Goal: Register for event/course

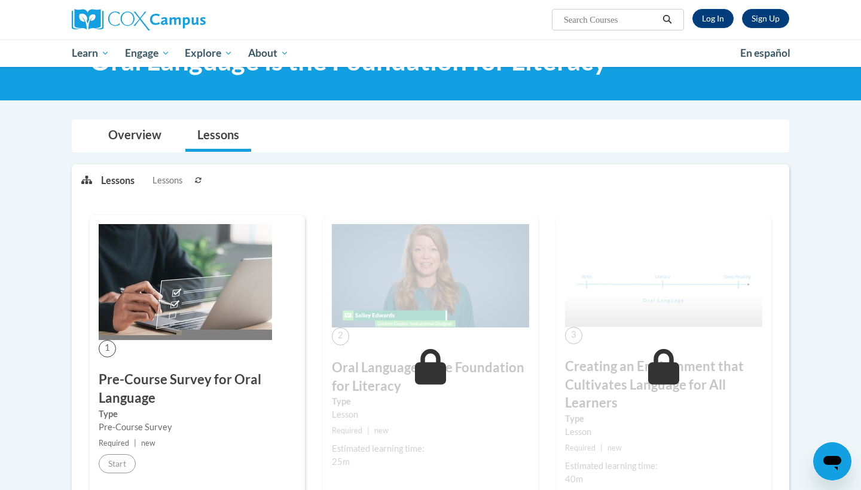
scroll to position [60, 0]
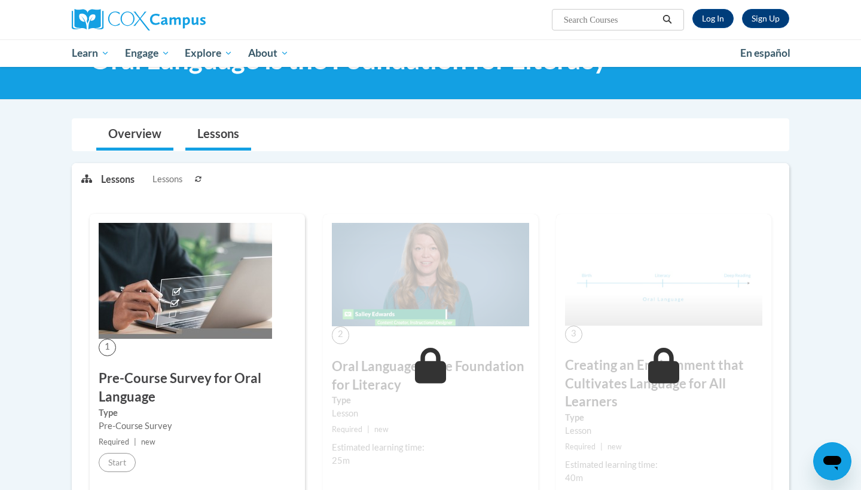
click at [126, 132] on link "Overview" at bounding box center [134, 135] width 77 height 32
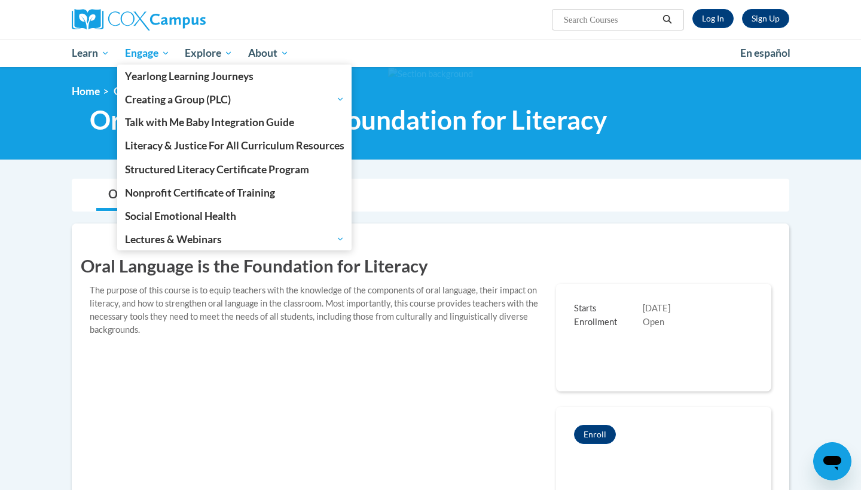
scroll to position [0, 0]
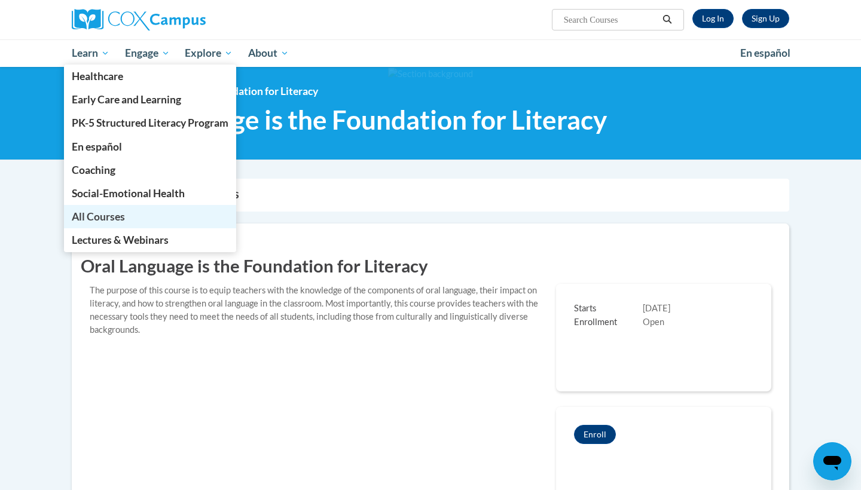
click at [100, 215] on span "All Courses" at bounding box center [98, 216] width 53 height 13
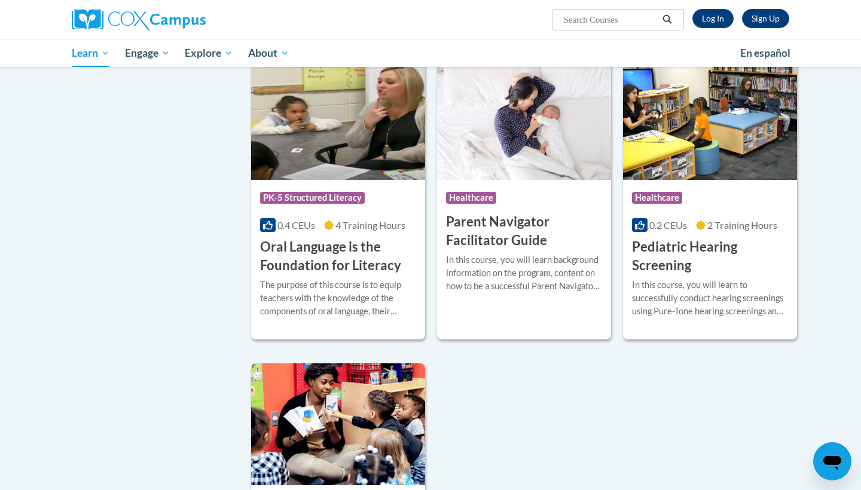
scroll to position [2412, 1]
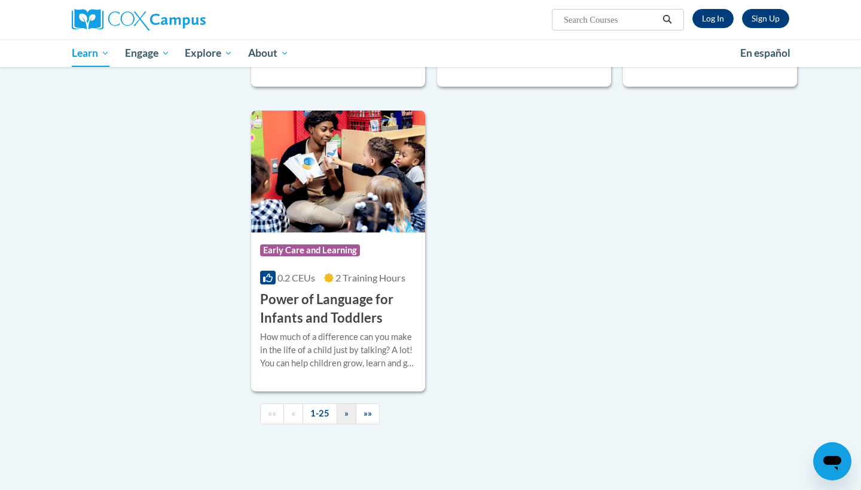
click at [344, 419] on span "»" at bounding box center [346, 413] width 4 height 10
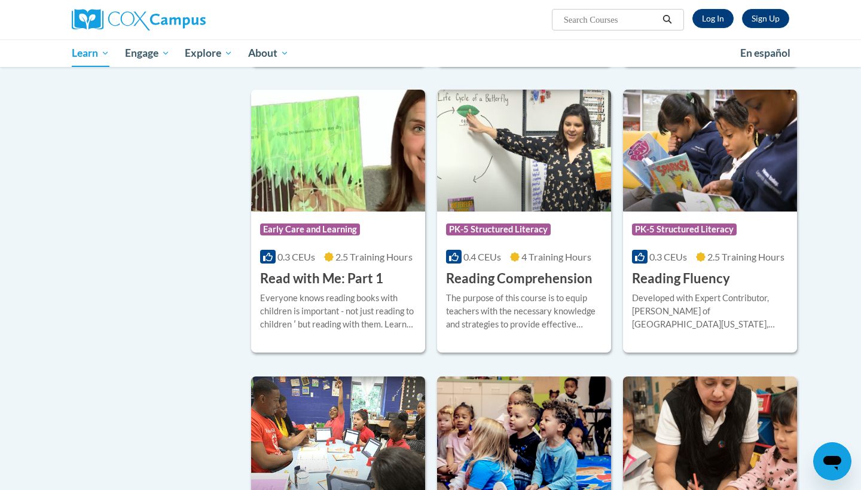
scroll to position [419, 0]
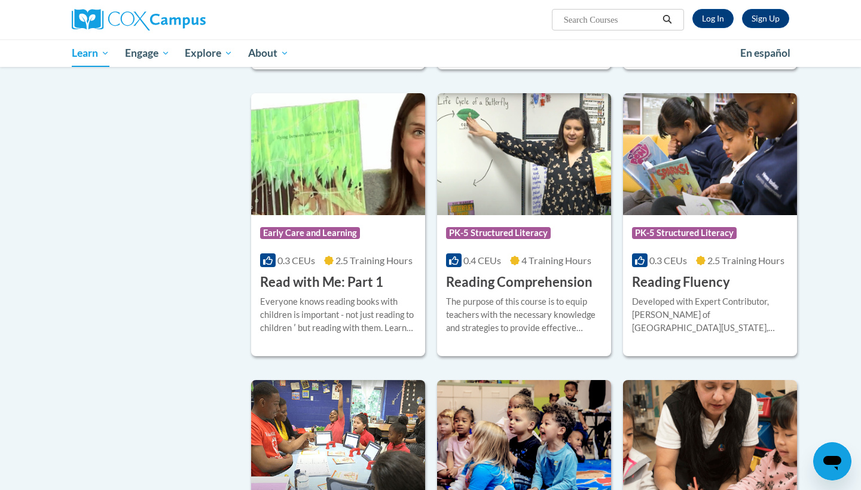
click at [670, 276] on h3 "Reading Fluency" at bounding box center [681, 282] width 98 height 19
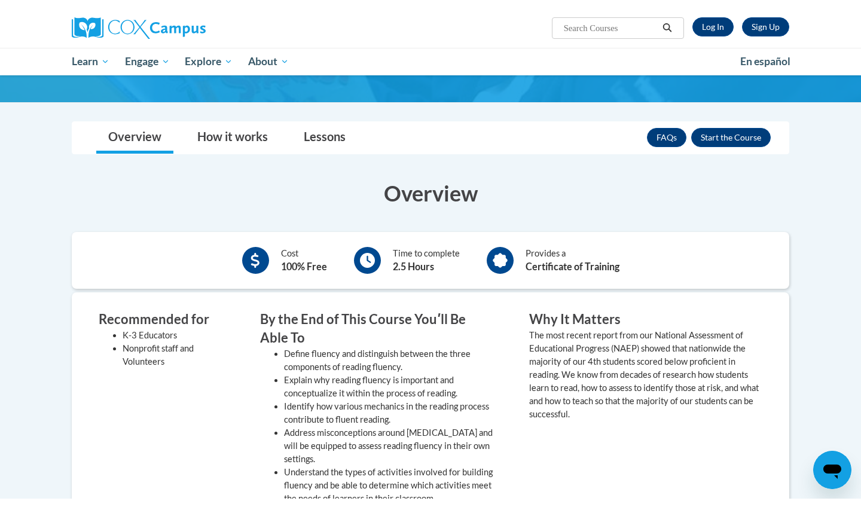
scroll to position [169, 0]
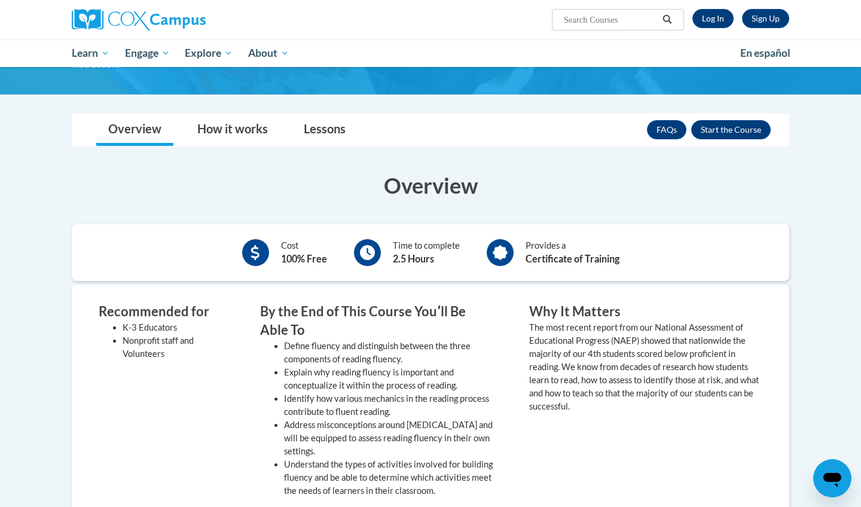
drag, startPoint x: 428, startPoint y: 22, endPoint x: 563, endPoint y: 132, distance: 173.8
click at [563, 132] on div "Overview How it works Lessons Resources FAQs Enroll" at bounding box center [430, 130] width 698 height 32
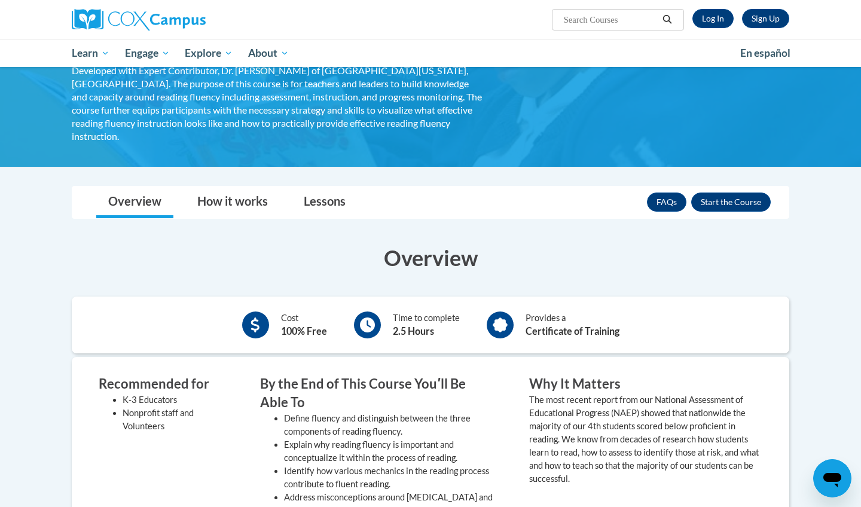
scroll to position [102, 0]
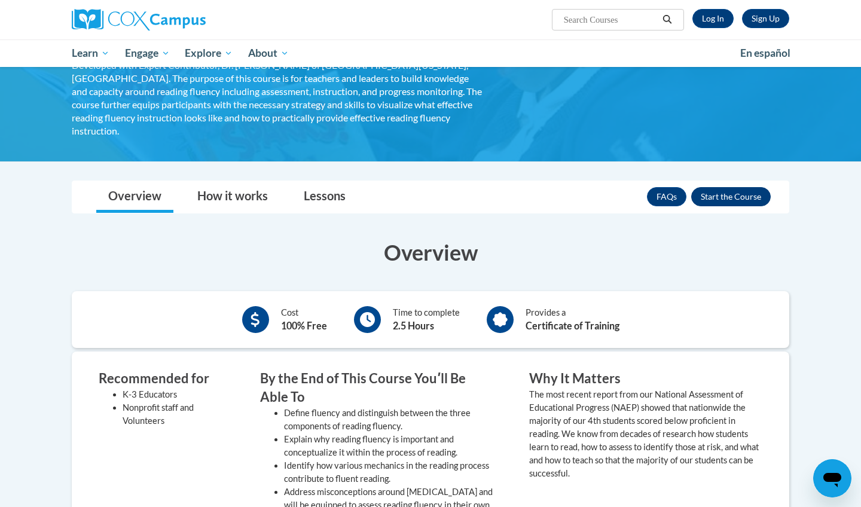
click at [731, 187] on button "Enroll" at bounding box center [731, 196] width 80 height 19
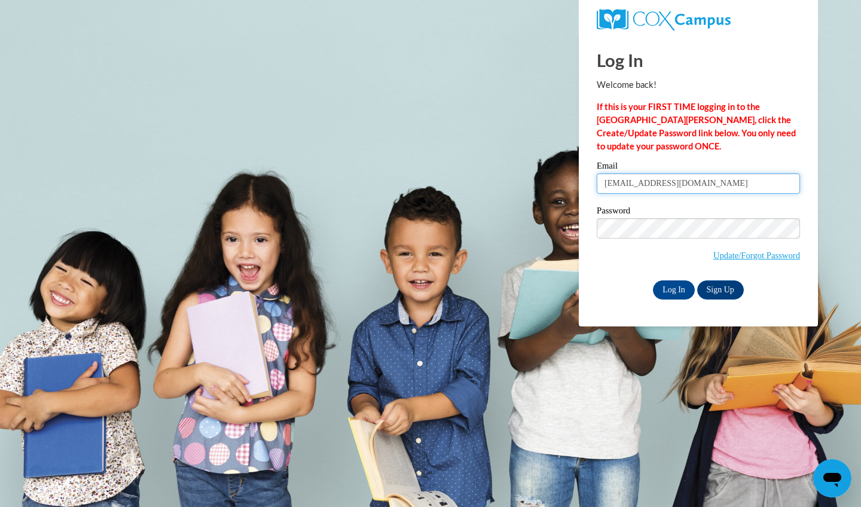
type input "herobk26@uwgb.edu"
click at [670, 283] on input "Log In" at bounding box center [674, 289] width 42 height 19
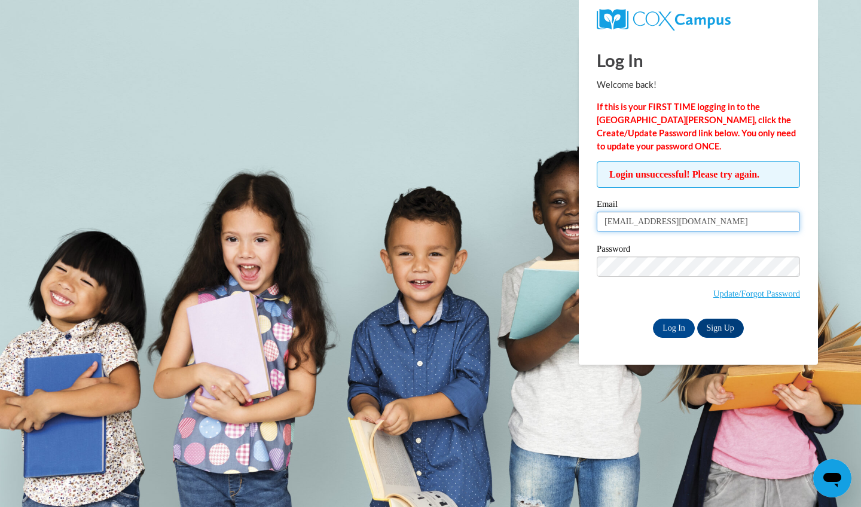
drag, startPoint x: 692, startPoint y: 219, endPoint x: 602, endPoint y: 210, distance: 90.2
click at [602, 210] on div "Email herobk26@uwgb.edu" at bounding box center [698, 220] width 203 height 41
type input "h"
type input "bennettherold@gmail.com"
click at [667, 323] on input "Log In" at bounding box center [674, 328] width 42 height 19
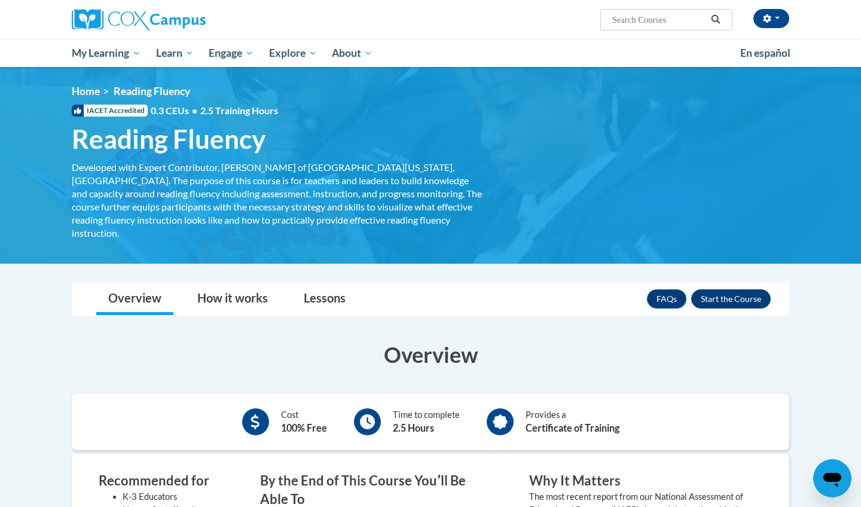
click at [752, 289] on button "Enroll" at bounding box center [731, 298] width 80 height 19
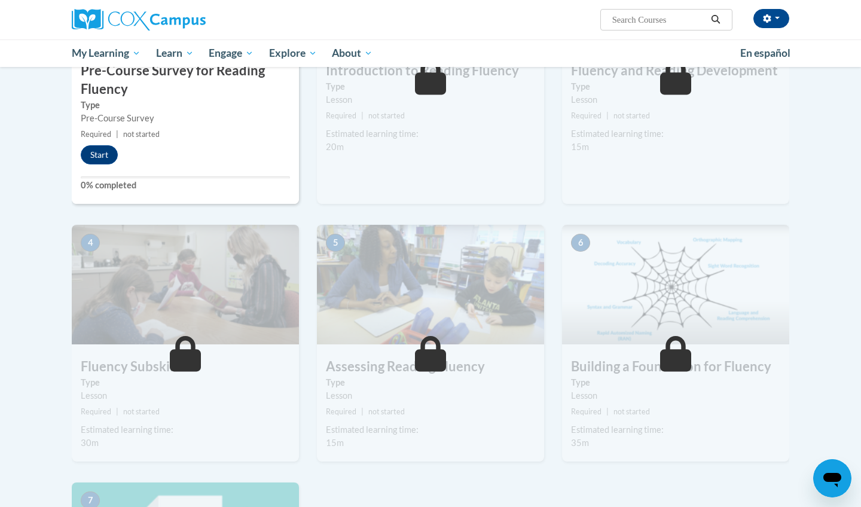
scroll to position [399, 0]
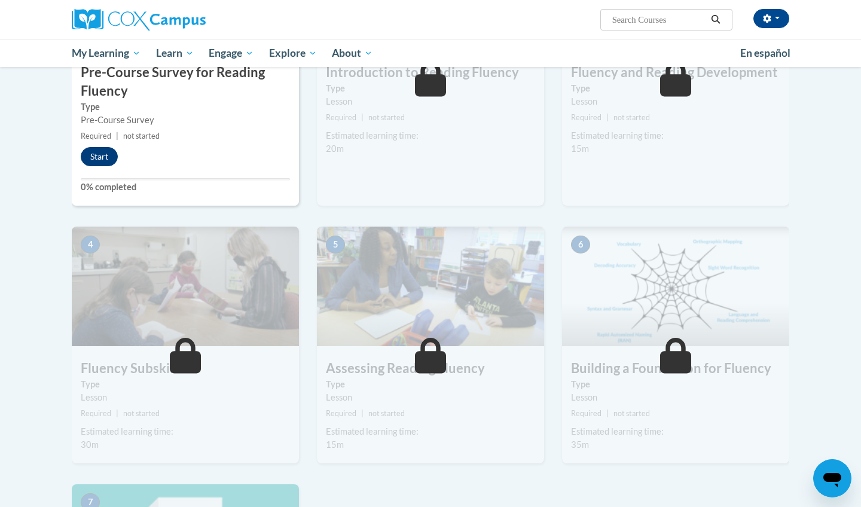
click at [96, 154] on button "Start" at bounding box center [99, 156] width 37 height 19
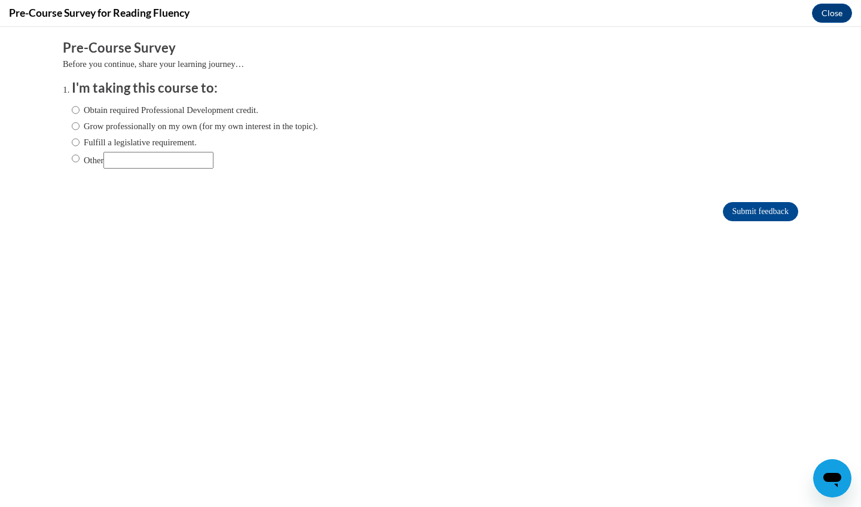
scroll to position [0, 0]
click at [133, 106] on label "Obtain required Professional Development credit." at bounding box center [165, 109] width 187 height 13
click at [80, 106] on input "Obtain required Professional Development credit." at bounding box center [76, 109] width 8 height 13
radio input "true"
click at [744, 206] on input "Submit feedback" at bounding box center [760, 211] width 75 height 19
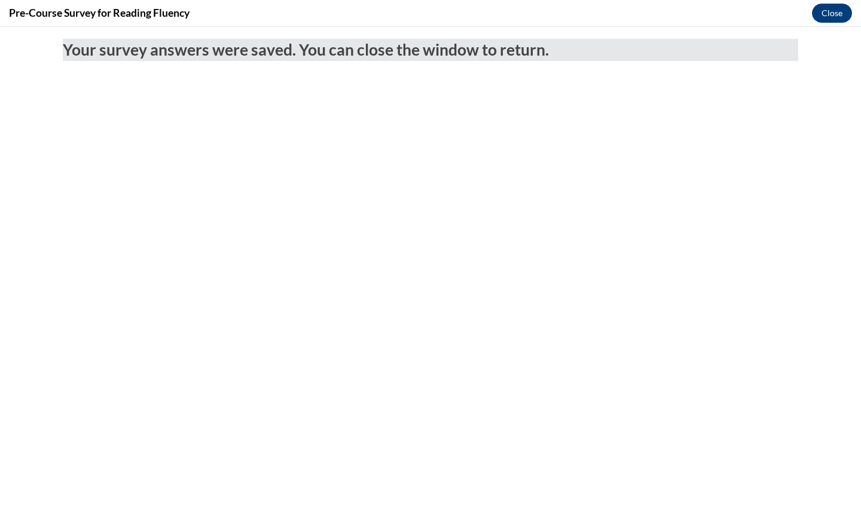
click at [829, 13] on button "Close" at bounding box center [832, 13] width 40 height 19
